Goal: Information Seeking & Learning: Understand process/instructions

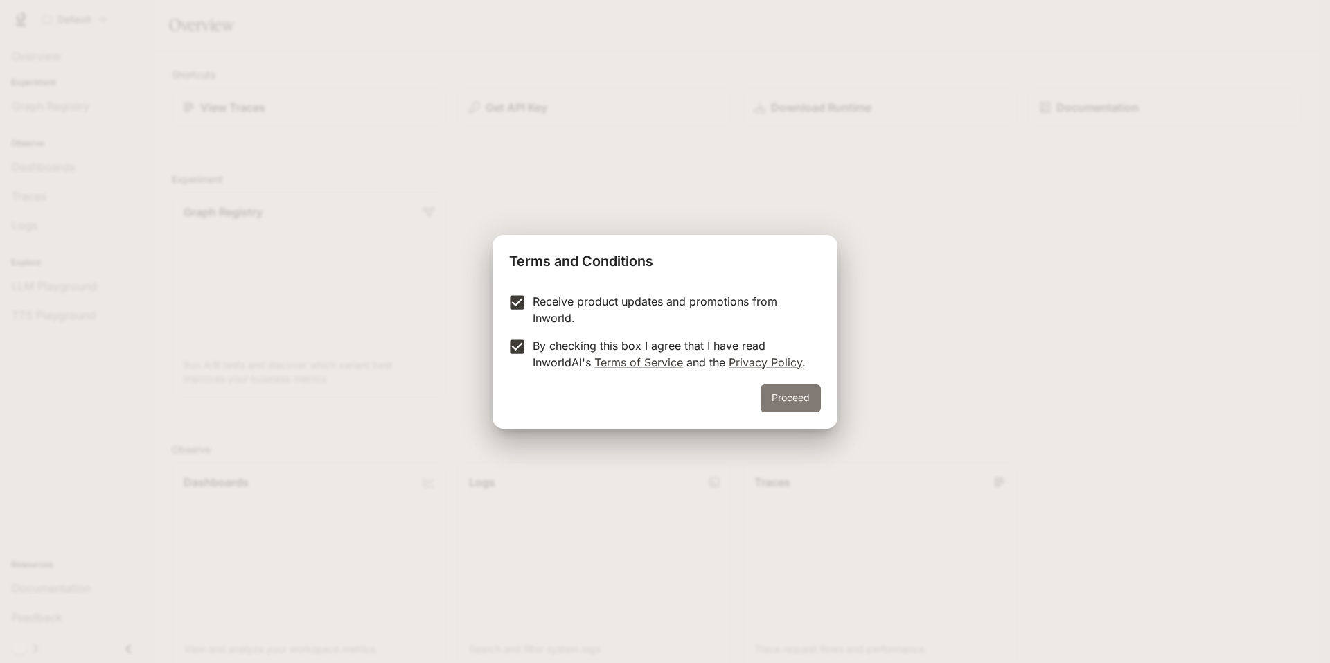
click at [782, 396] on button "Proceed" at bounding box center [791, 398] width 60 height 28
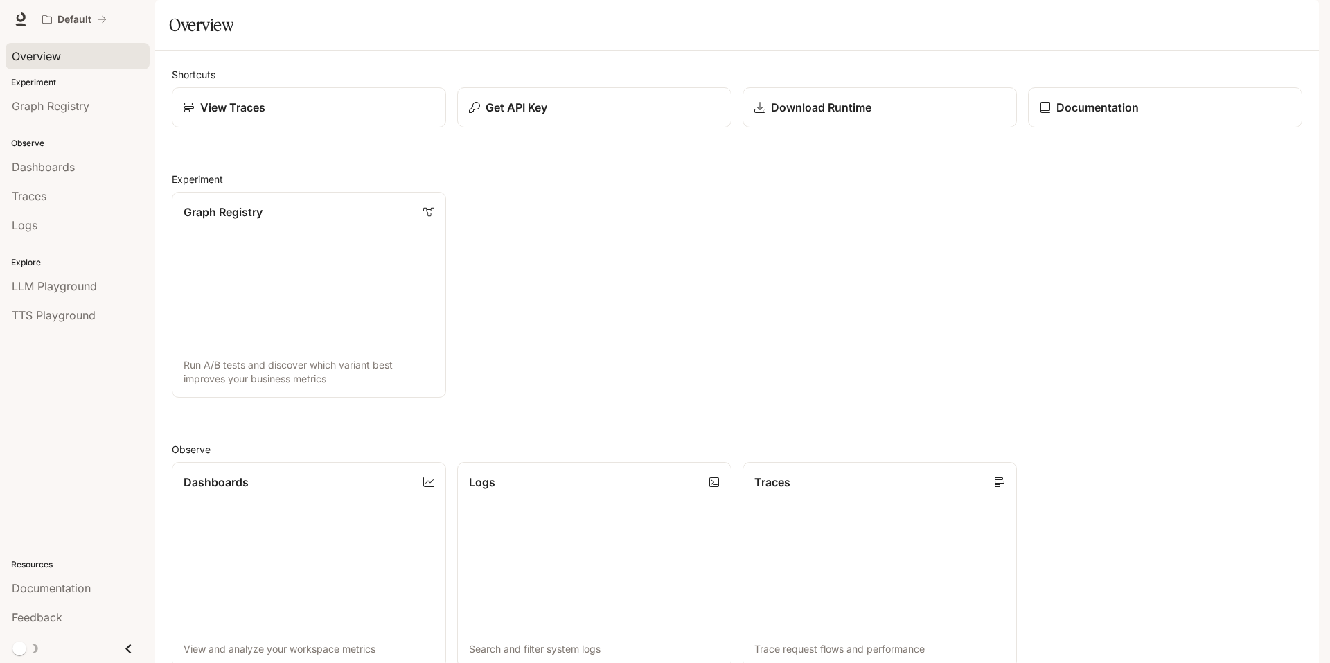
click at [73, 57] on div "Overview" at bounding box center [78, 56] width 132 height 17
click at [1072, 127] on div "Documentation" at bounding box center [1159, 101] width 285 height 51
click at [1071, 116] on p "Documentation" at bounding box center [1096, 107] width 83 height 17
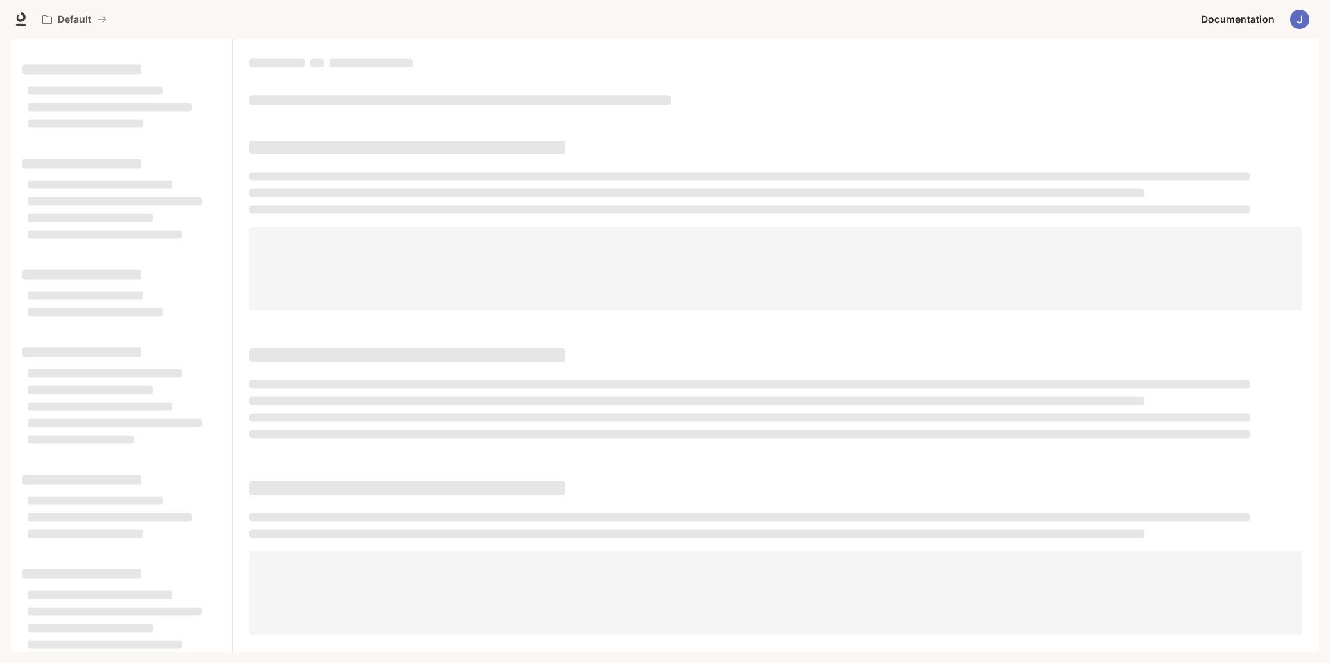
click at [177, 53] on div at bounding box center [122, 351] width 222 height 624
click at [1220, 17] on span "Documentation" at bounding box center [1237, 19] width 73 height 17
